Goal: Task Accomplishment & Management: Complete application form

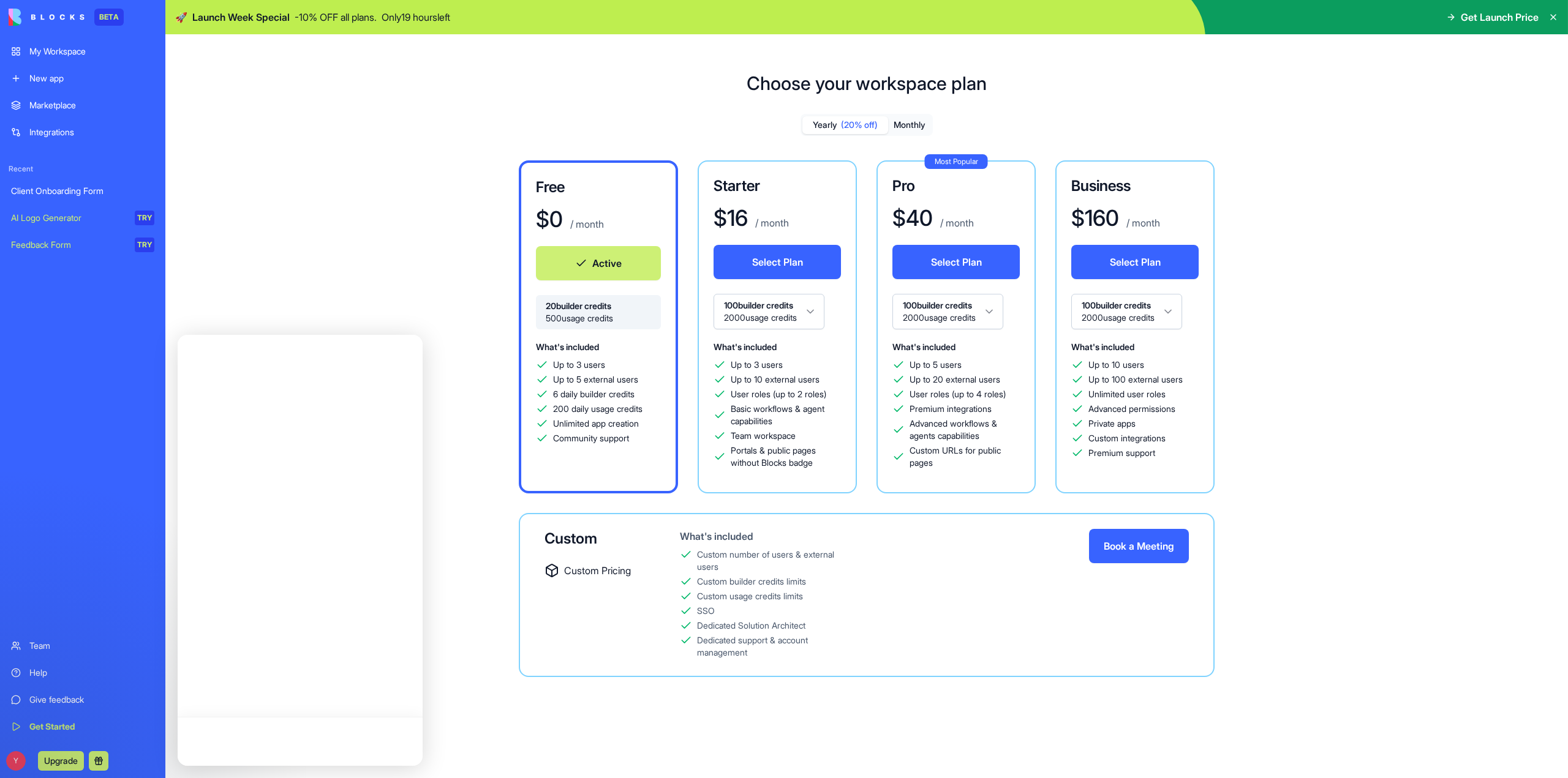
click at [53, 70] on link "New app" at bounding box center [82, 78] width 158 height 24
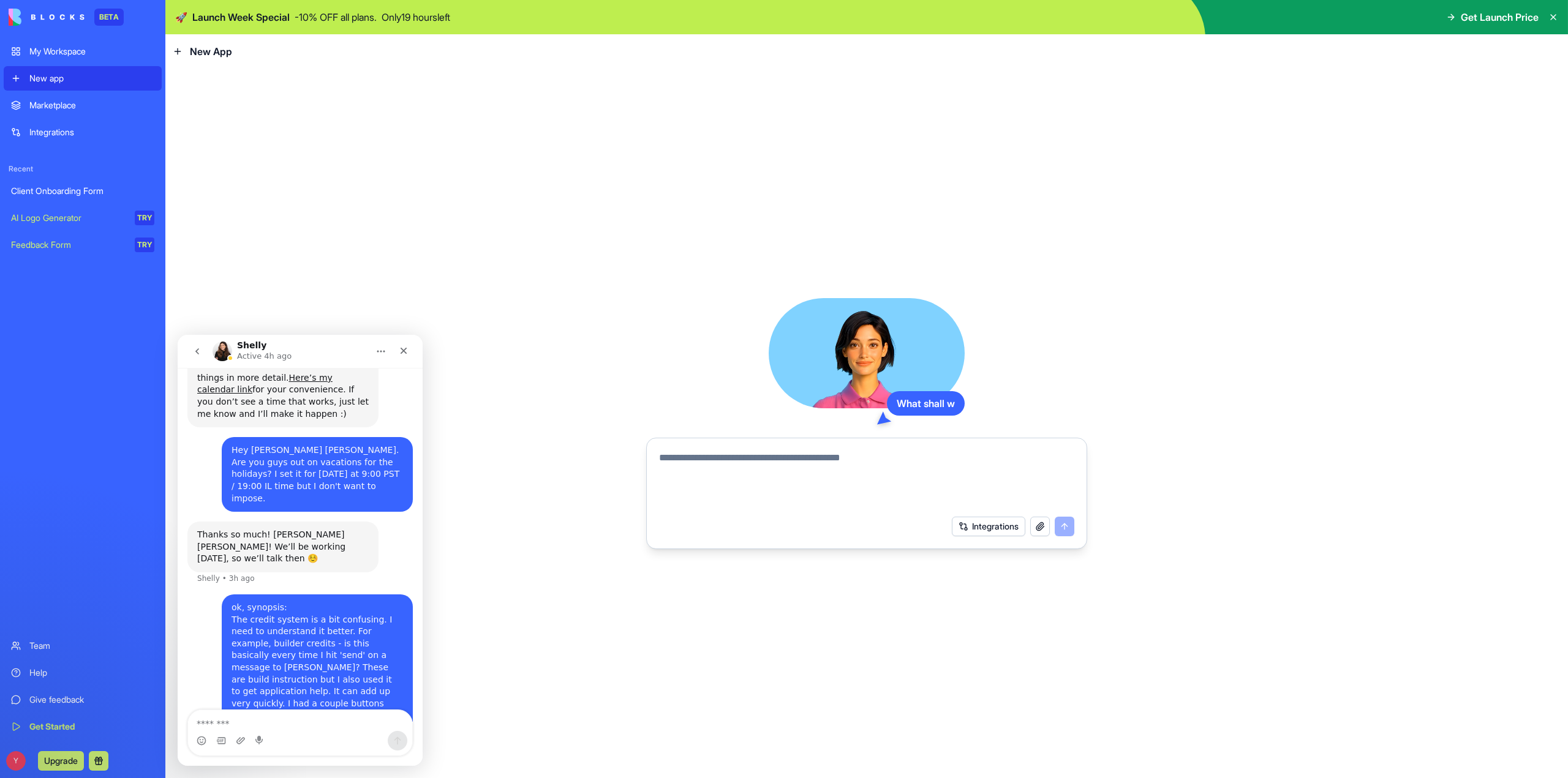
scroll to position [446, 0]
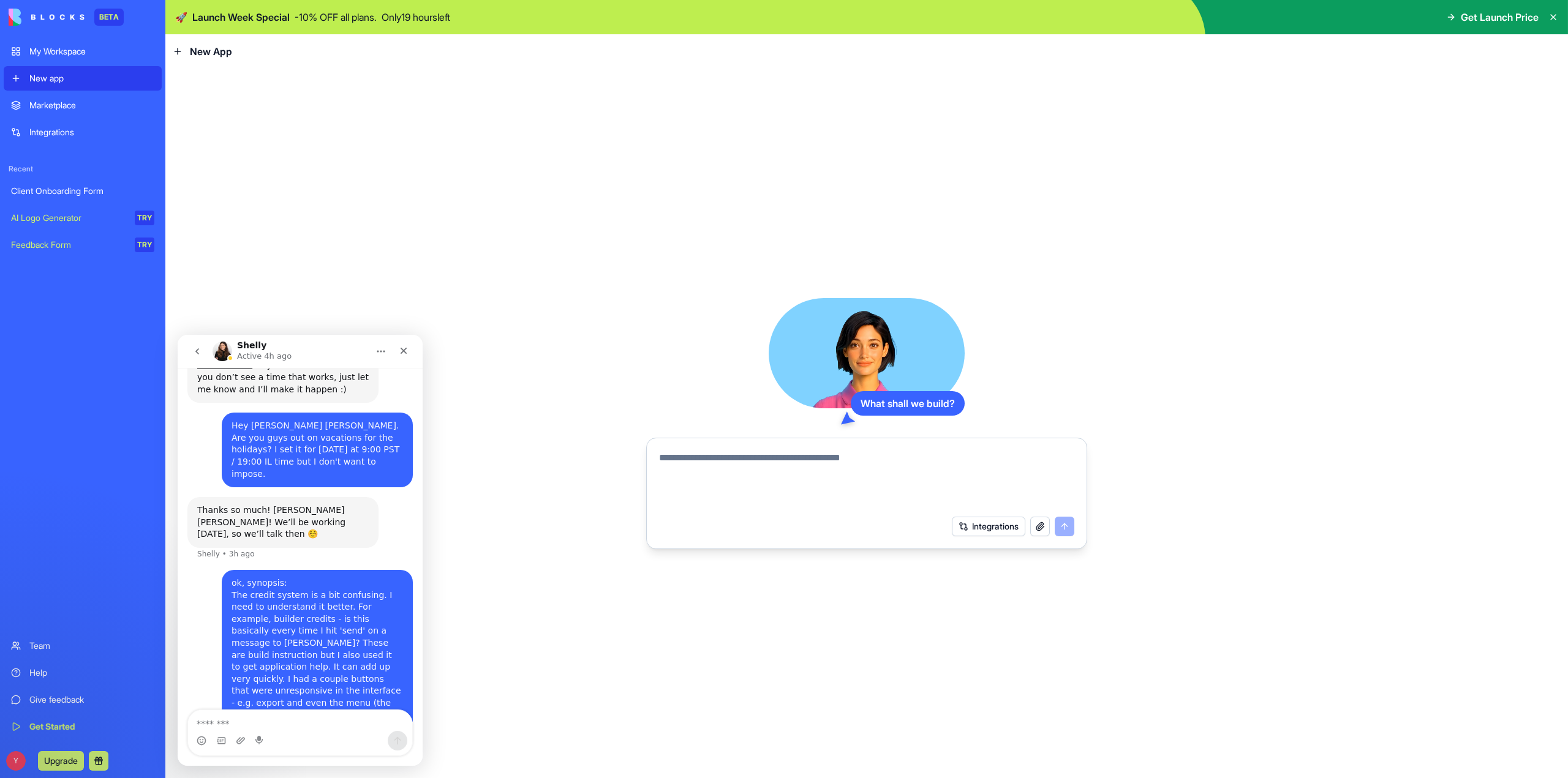
click at [824, 466] on textarea at bounding box center [867, 480] width 416 height 59
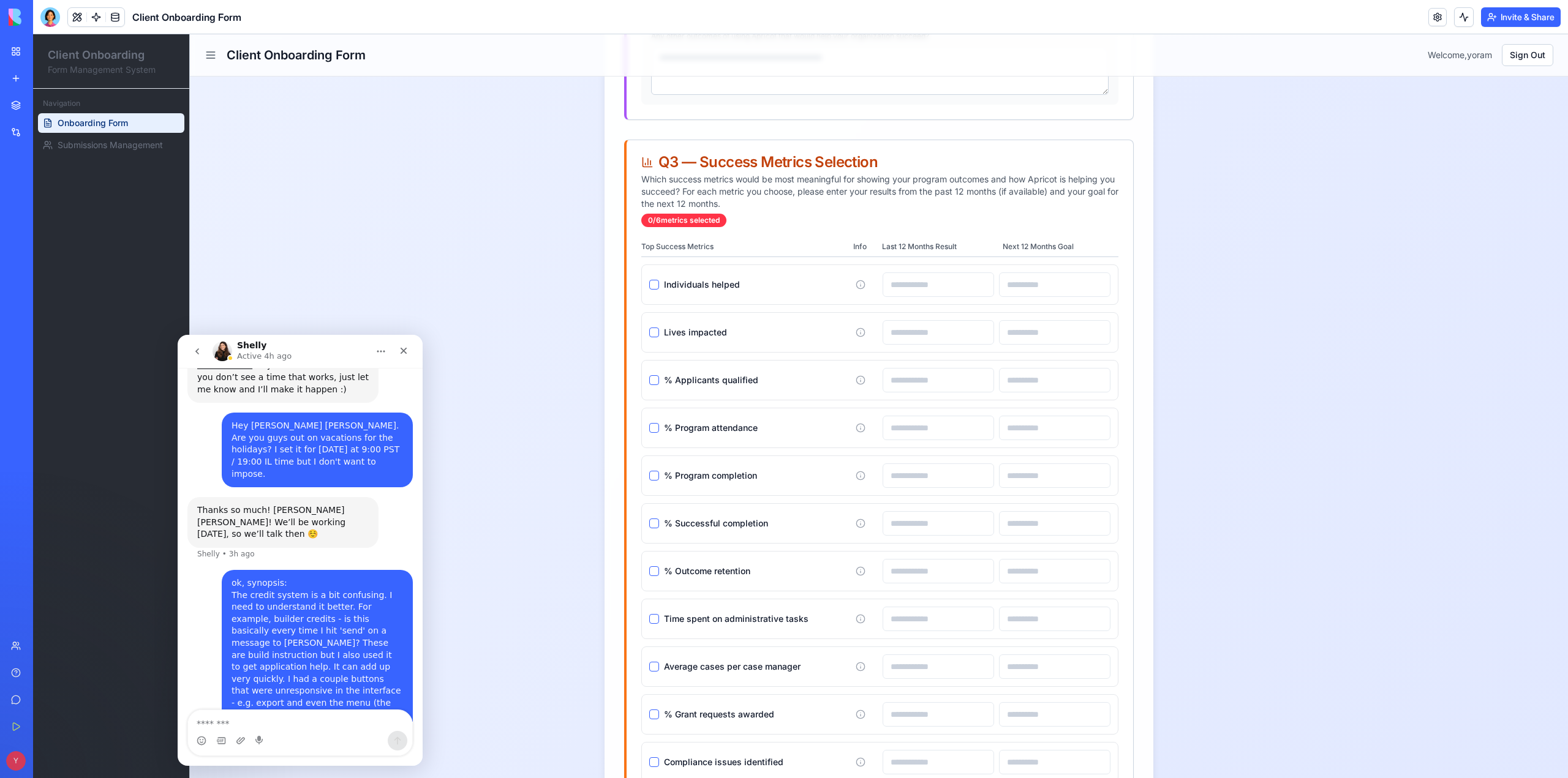
scroll to position [903, 0]
click at [649, 287] on button "button" at bounding box center [654, 282] width 10 height 10
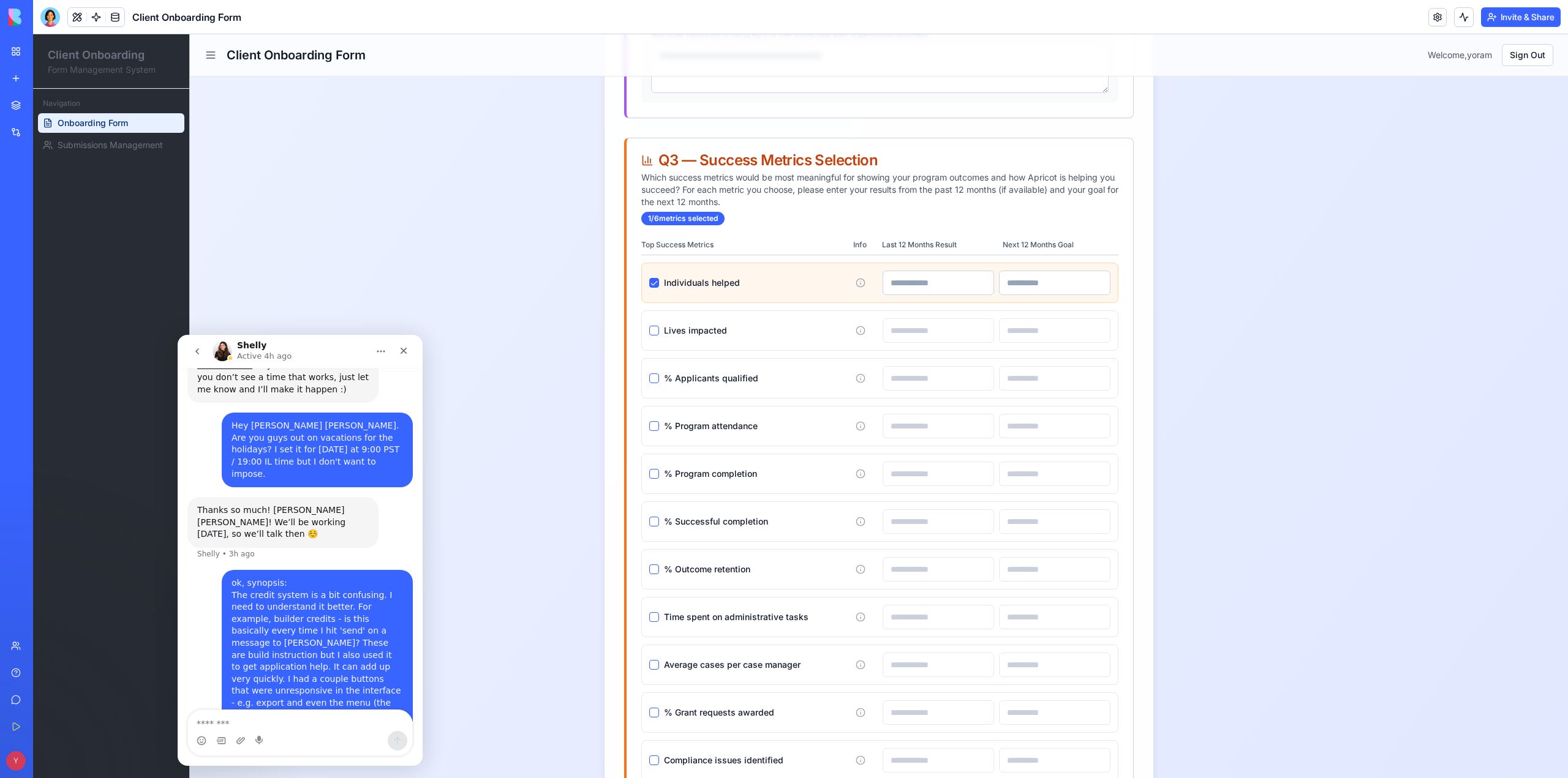
click at [924, 275] on input at bounding box center [939, 283] width 112 height 24
